Goal: Task Accomplishment & Management: Complete application form

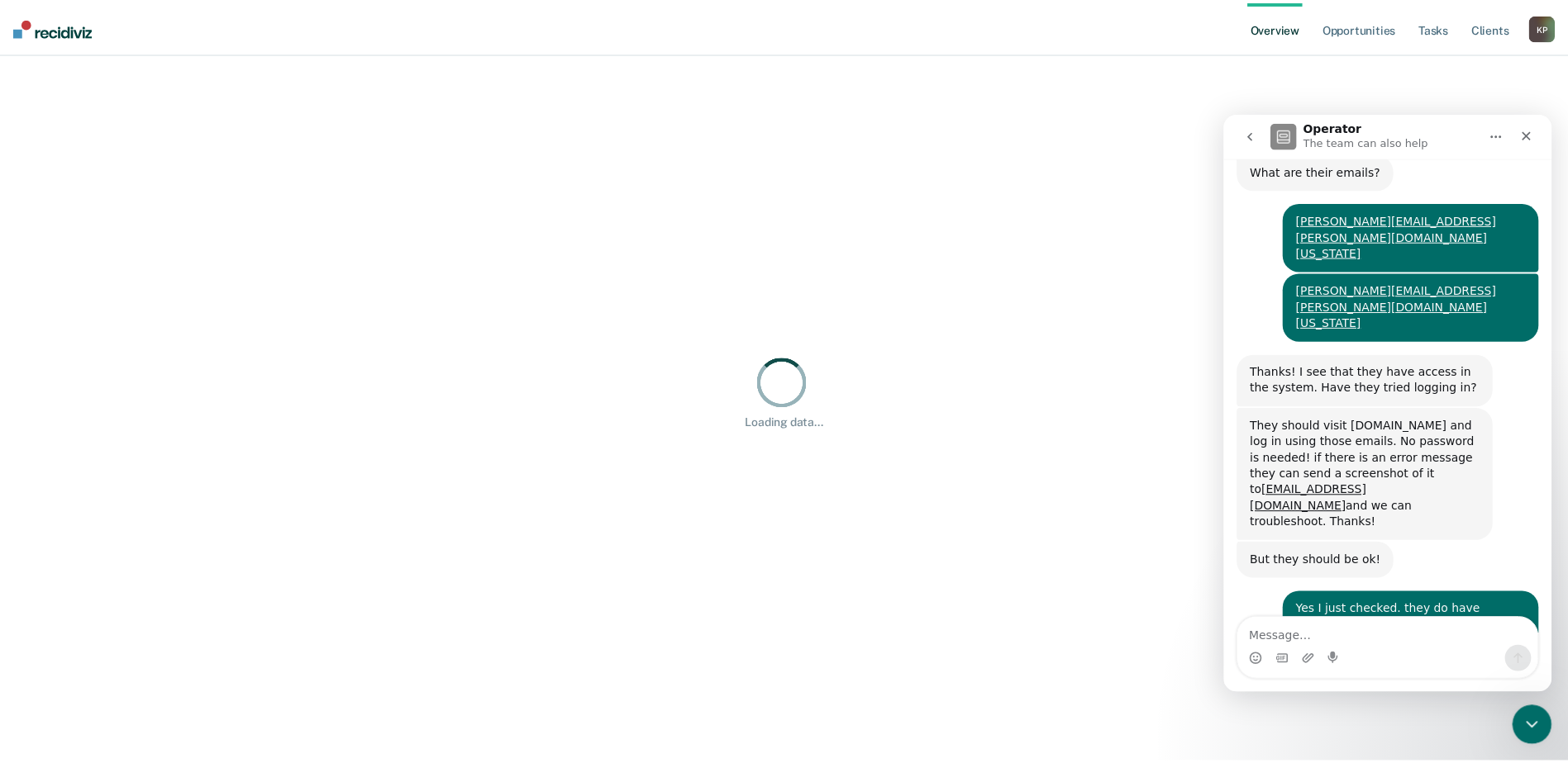
scroll to position [378, 0]
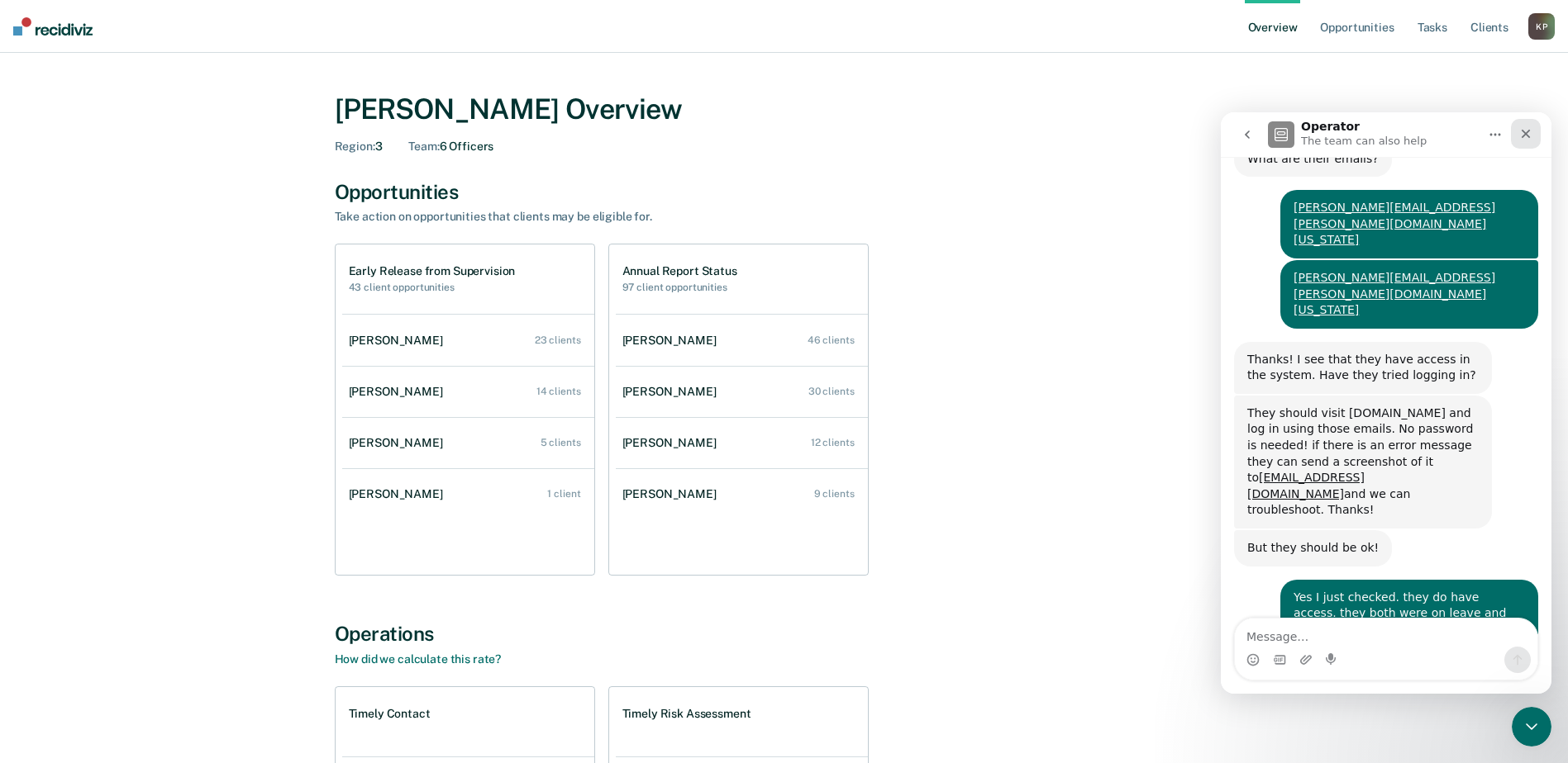
click at [1530, 128] on icon "Close" at bounding box center [1526, 134] width 13 height 13
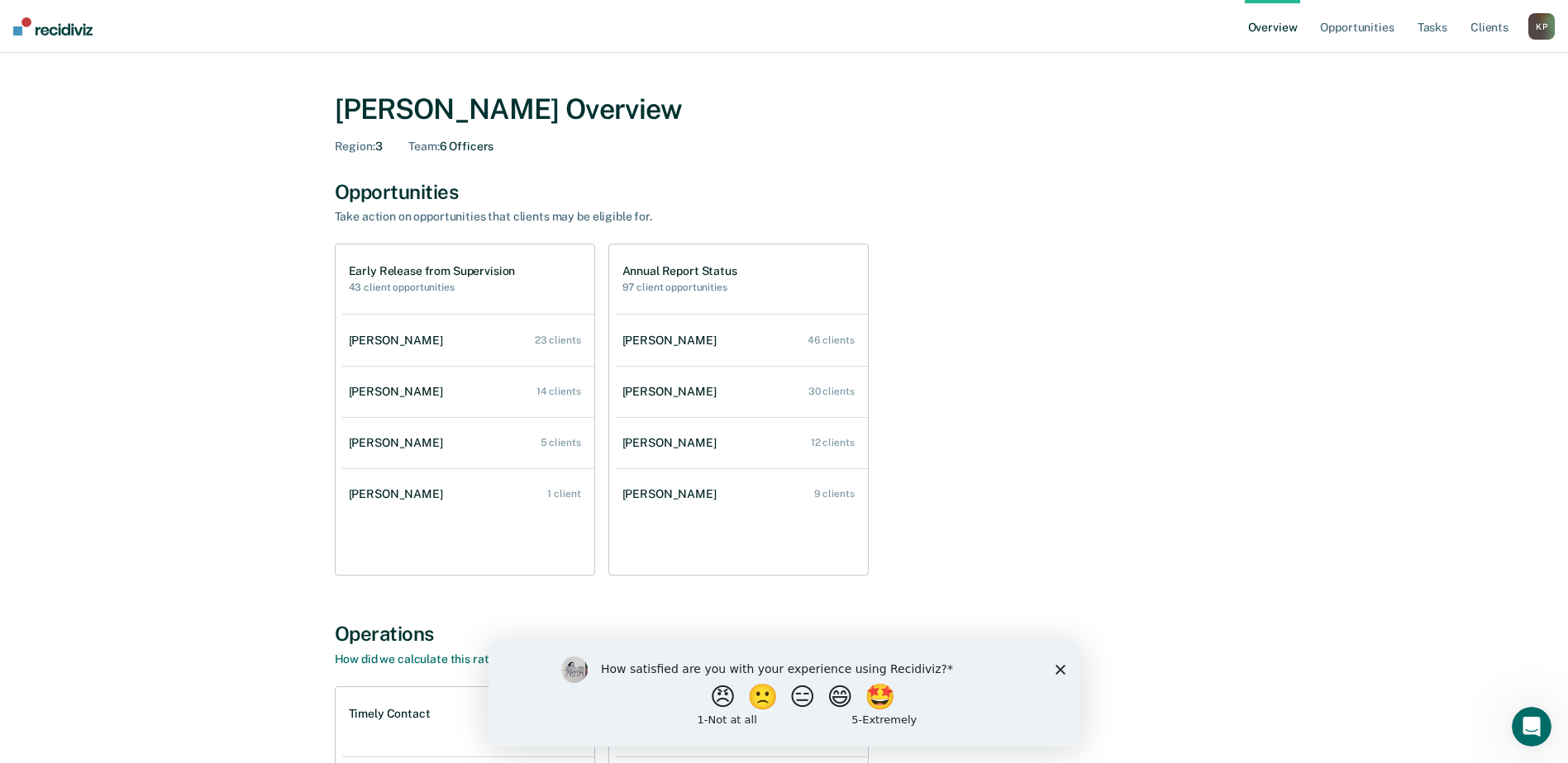
click at [24, 26] on img at bounding box center [53, 26] width 79 height 18
click at [18, 29] on img at bounding box center [53, 26] width 79 height 18
click at [1352, 23] on link "Opportunities" at bounding box center [1356, 26] width 80 height 53
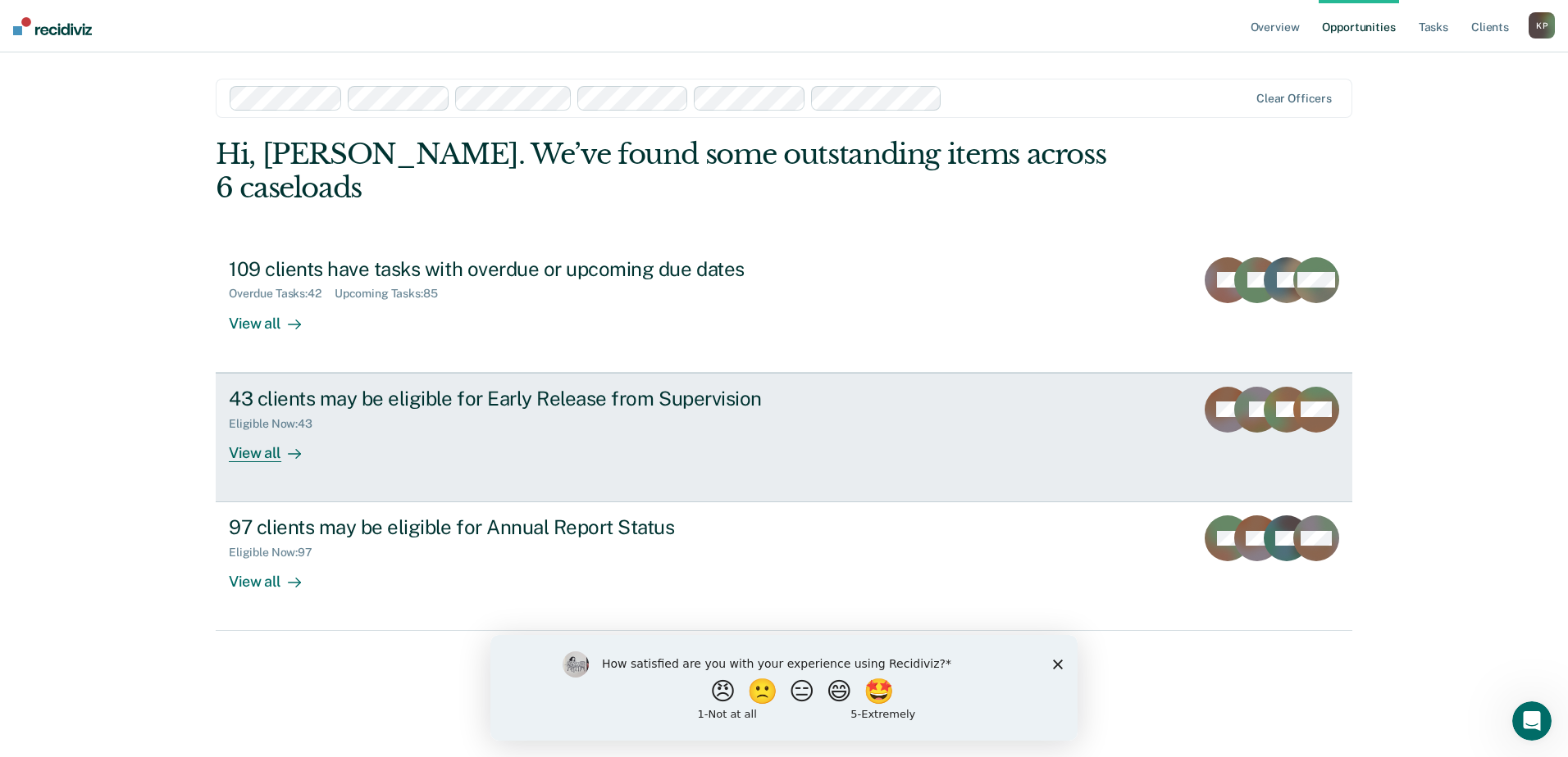
click at [817, 419] on div "43 clients may be eligible for Early Release from Supervision Eligible Now : 43…" at bounding box center [535, 424] width 615 height 76
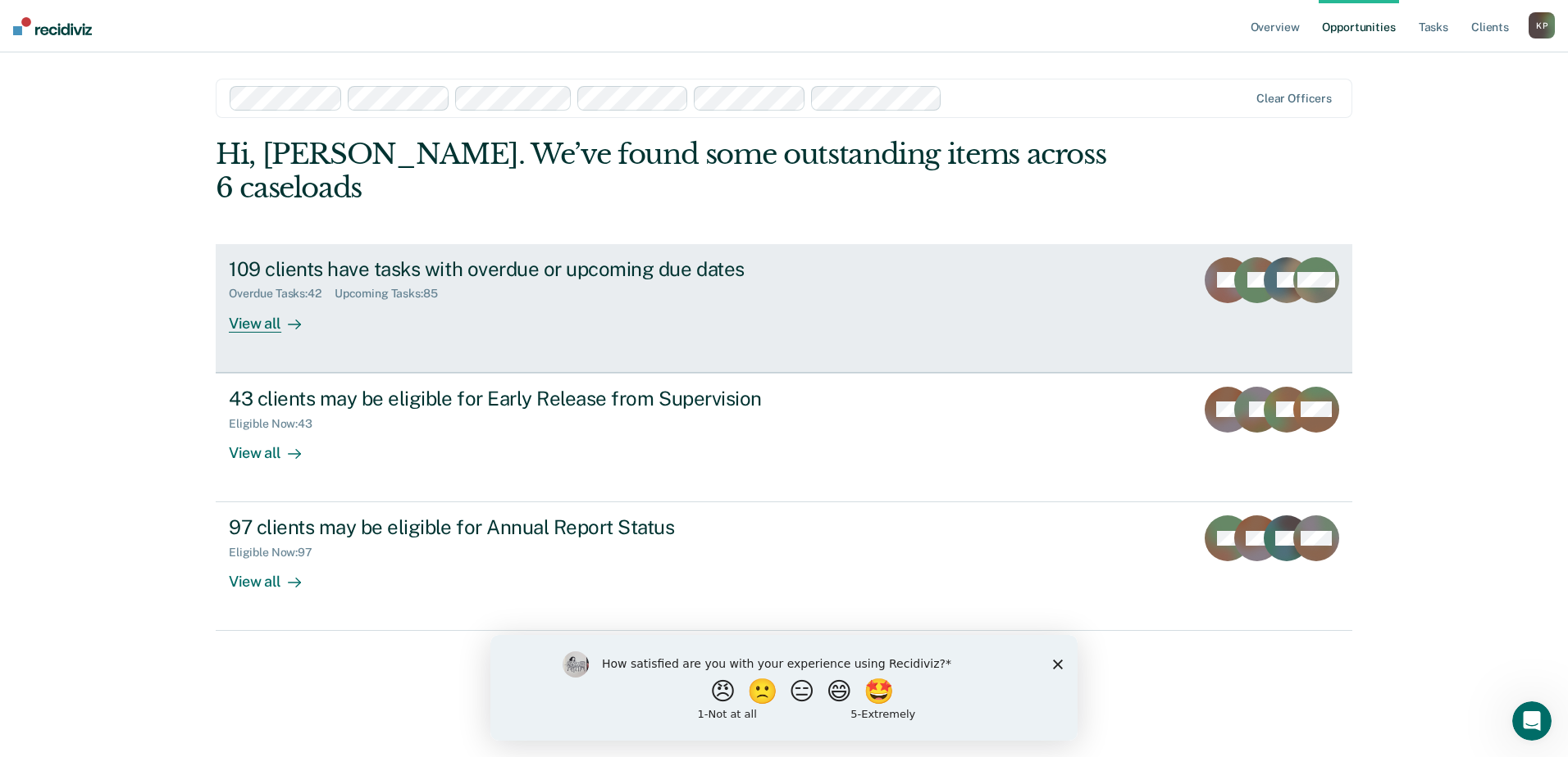
click at [1048, 249] on link "109 clients have tasks with overdue or upcoming due dates Overdue Tasks : 42 Up…" at bounding box center [784, 309] width 1136 height 128
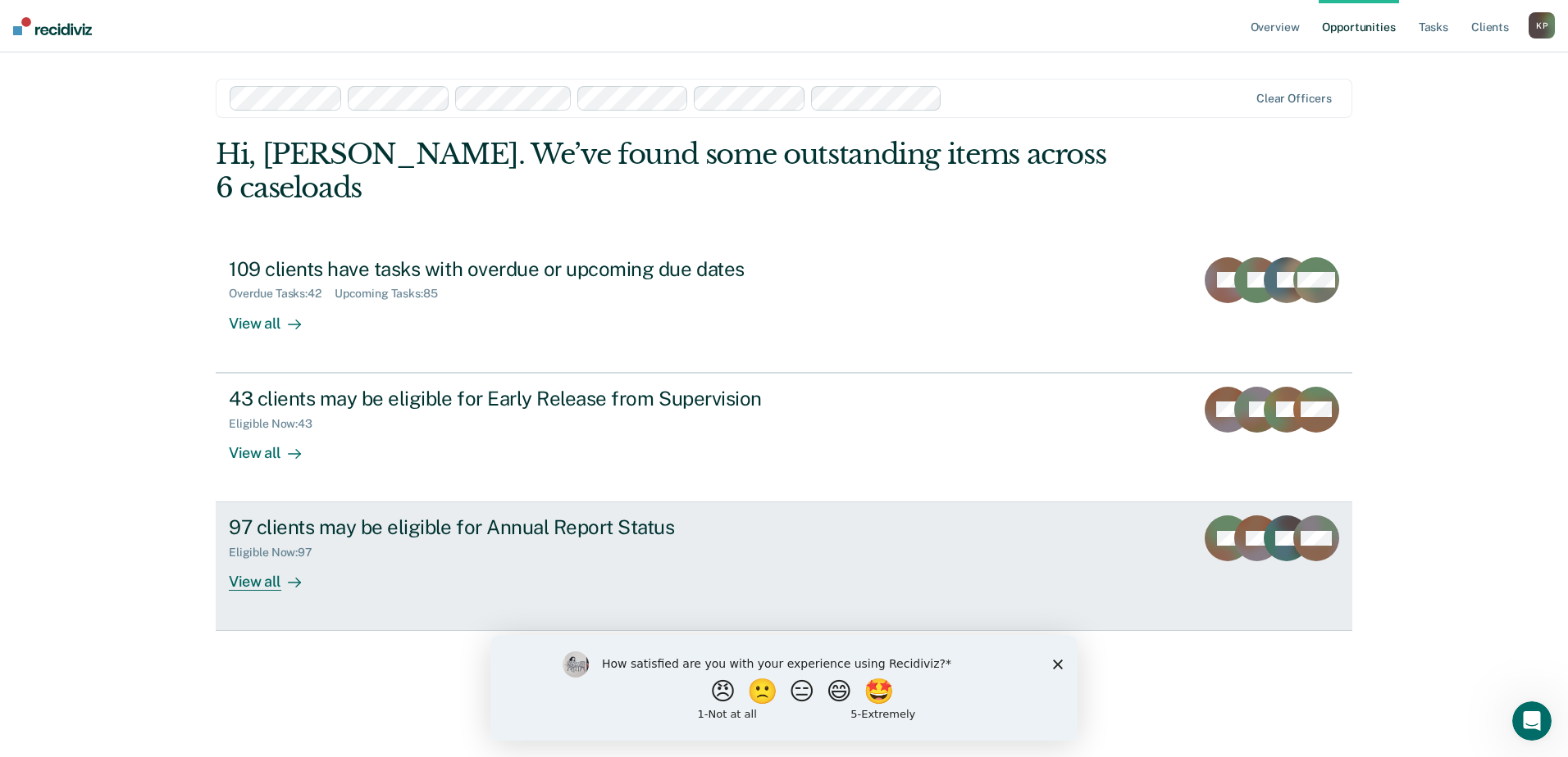
click at [561, 515] on div "97 clients may be eligible for Annual Report Status" at bounding box center [516, 527] width 575 height 24
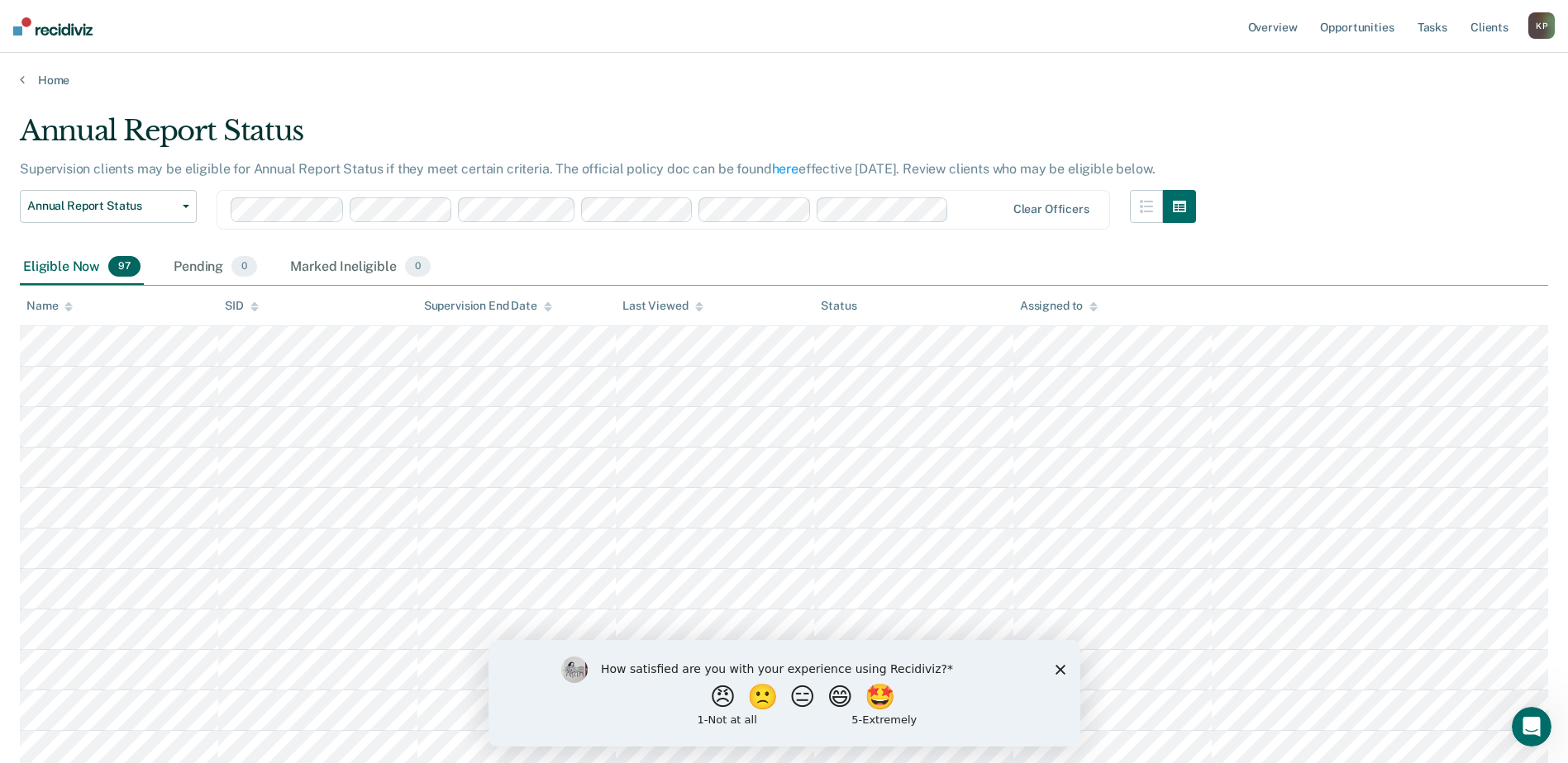
click at [1061, 670] on polygon "Close survey" at bounding box center [1059, 669] width 10 height 10
